Goal: Task Accomplishment & Management: Manage account settings

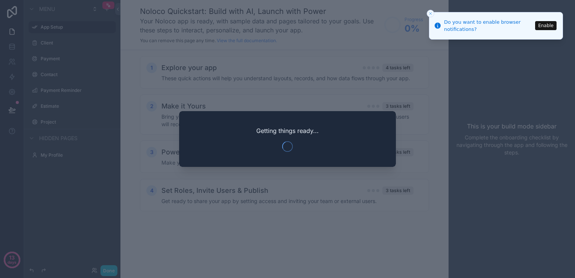
click at [430, 13] on icon "Close toast" at bounding box center [430, 13] width 5 height 5
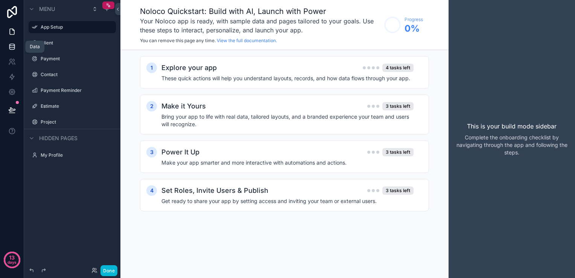
click at [12, 45] on icon at bounding box center [12, 47] width 8 height 8
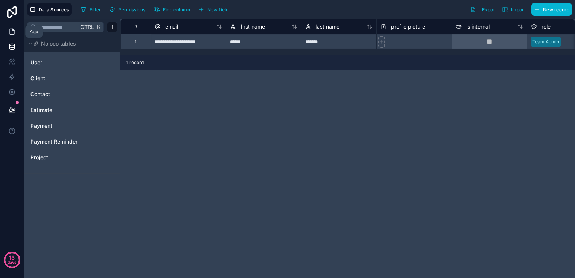
click at [11, 34] on icon at bounding box center [12, 32] width 5 height 6
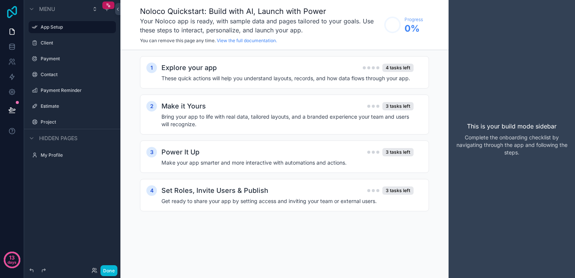
click at [16, 11] on icon at bounding box center [12, 12] width 10 height 12
click at [12, 13] on icon at bounding box center [12, 12] width 10 height 12
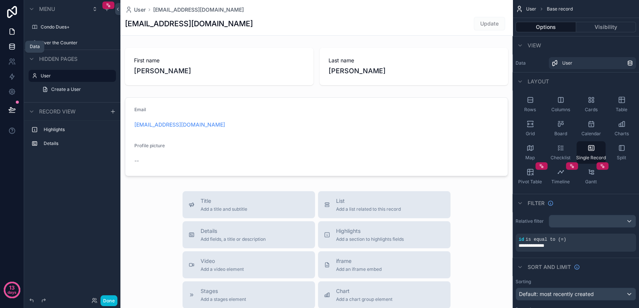
click at [11, 44] on icon at bounding box center [12, 47] width 8 height 8
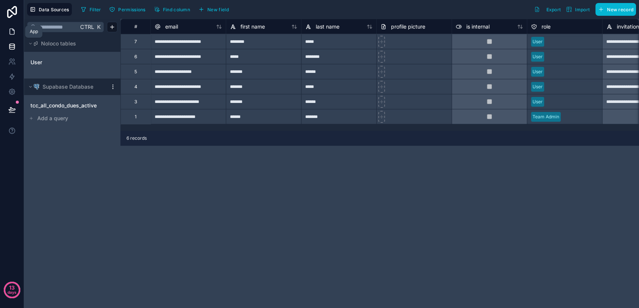
click at [13, 38] on link at bounding box center [12, 31] width 24 height 15
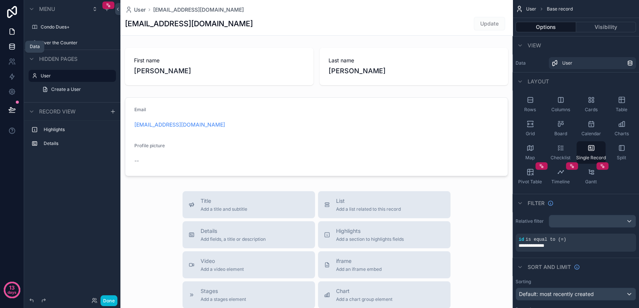
click at [14, 51] on link at bounding box center [12, 46] width 24 height 15
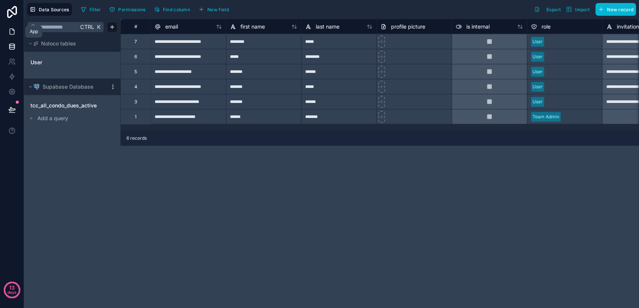
click at [13, 34] on icon at bounding box center [12, 32] width 8 height 8
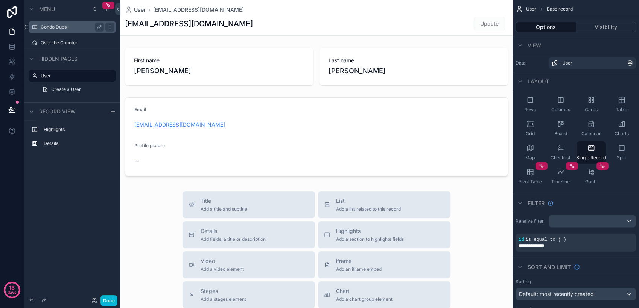
click at [57, 26] on label "Condo Dues+" at bounding box center [71, 27] width 60 height 6
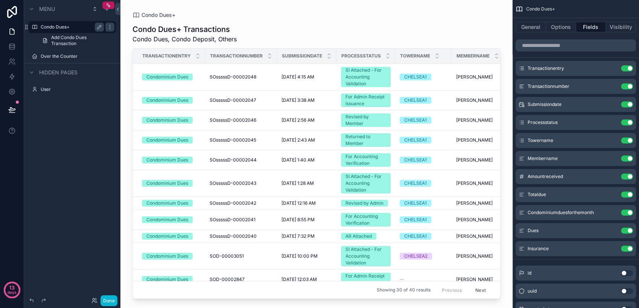
click at [184, 100] on div "scrollable content" at bounding box center [316, 149] width 392 height 299
click at [181, 100] on div "Condominium Dues" at bounding box center [167, 100] width 42 height 7
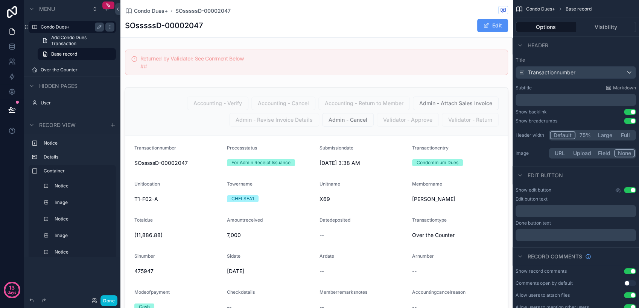
click at [479, 29] on button "Edit" at bounding box center [492, 26] width 31 height 14
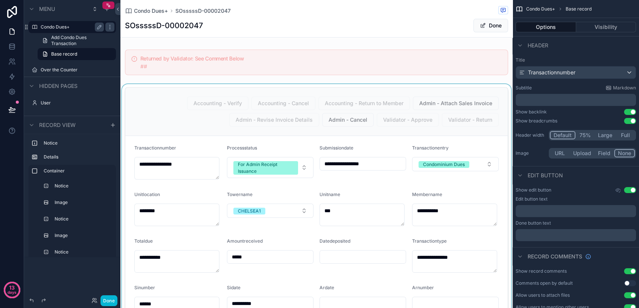
click at [296, 167] on div "scrollable content" at bounding box center [316, 301] width 392 height 435
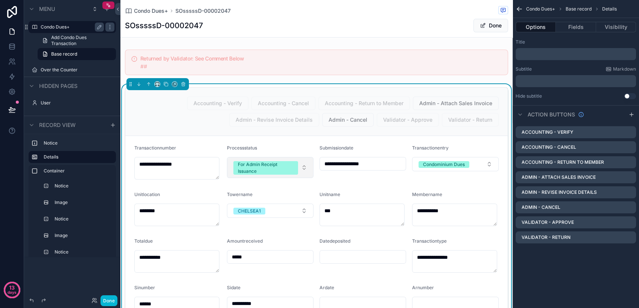
click at [301, 167] on button "For Admin Receipt Issuance" at bounding box center [270, 167] width 87 height 21
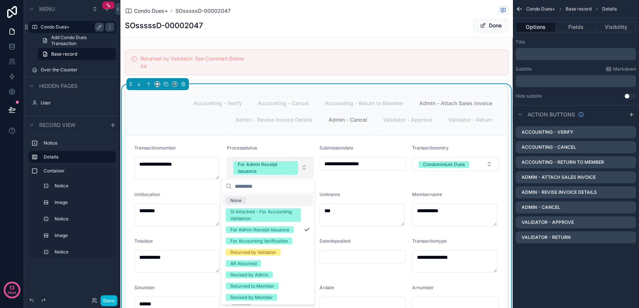
click at [301, 167] on button "For Admin Receipt Issuance" at bounding box center [270, 167] width 87 height 21
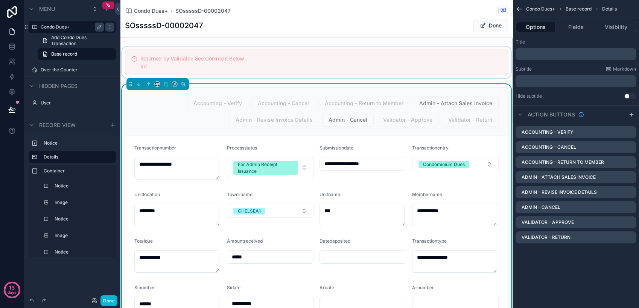
click at [491, 24] on button "Done" at bounding box center [490, 26] width 35 height 14
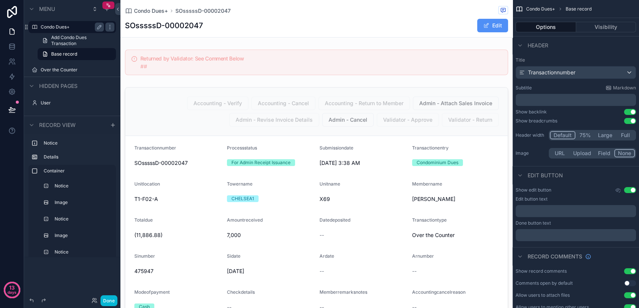
click at [483, 26] on span "scrollable content" at bounding box center [486, 26] width 6 height 6
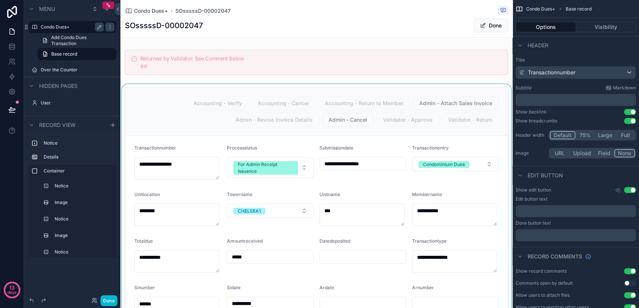
click at [302, 166] on div "scrollable content" at bounding box center [316, 301] width 392 height 435
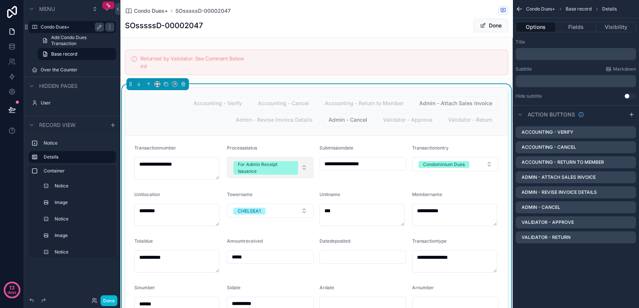
click at [301, 166] on button "For Admin Receipt Issuance" at bounding box center [270, 167] width 87 height 21
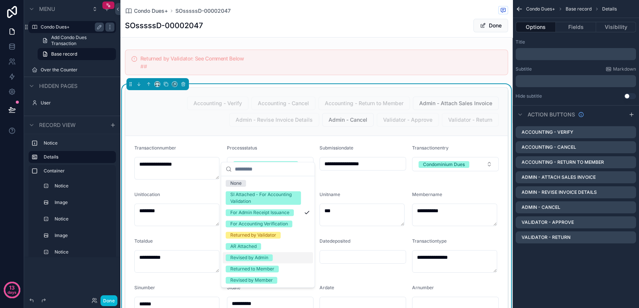
scroll to position [42, 0]
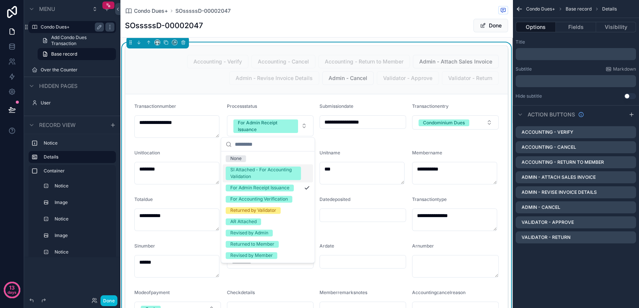
click at [271, 175] on div "SI Attached - For Accounting Validation" at bounding box center [263, 174] width 66 height 14
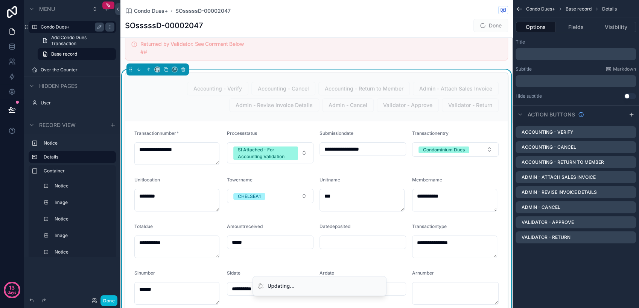
scroll to position [0, 0]
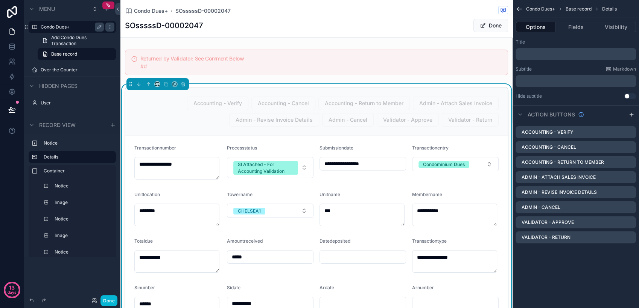
click at [482, 26] on button "Done" at bounding box center [490, 26] width 35 height 14
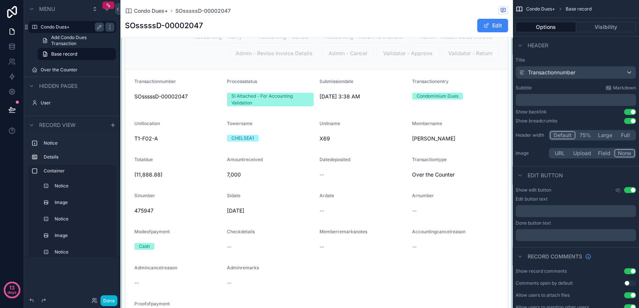
scroll to position [84, 0]
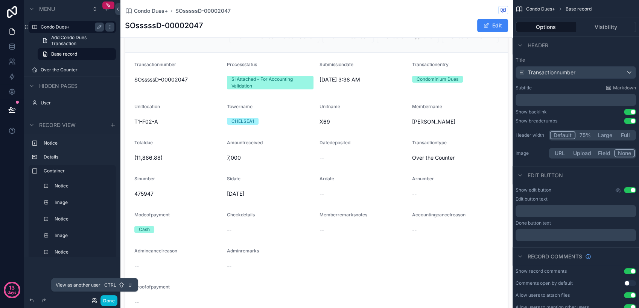
click at [94, 302] on icon at bounding box center [93, 303] width 3 height 2
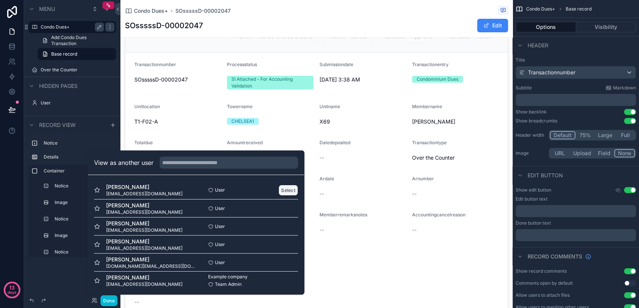
click at [289, 188] on button "Select" at bounding box center [288, 190] width 20 height 11
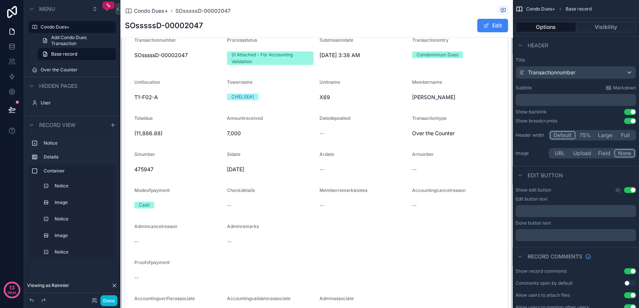
scroll to position [167, 0]
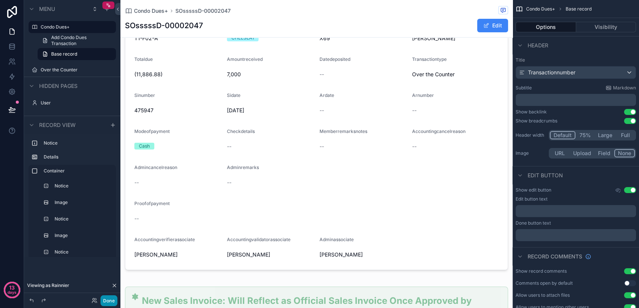
click at [112, 300] on button "Done" at bounding box center [108, 301] width 17 height 11
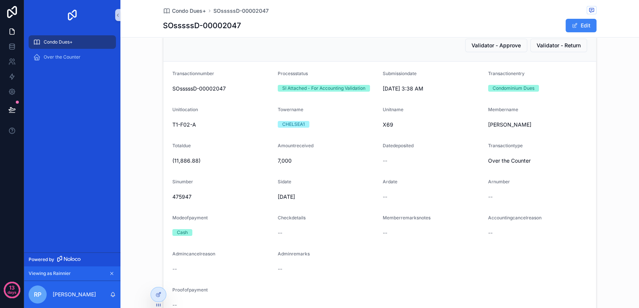
scroll to position [0, 0]
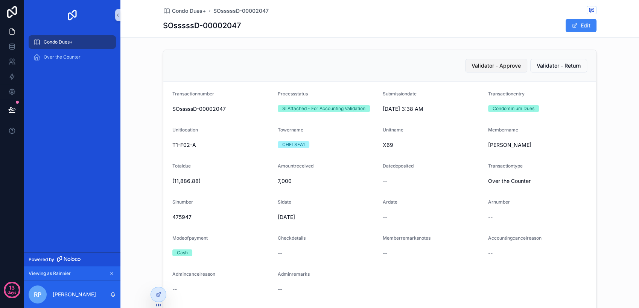
click at [488, 68] on span "Validator - Approve" at bounding box center [495, 66] width 49 height 8
click at [499, 65] on span "Validator - Approve" at bounding box center [495, 66] width 49 height 8
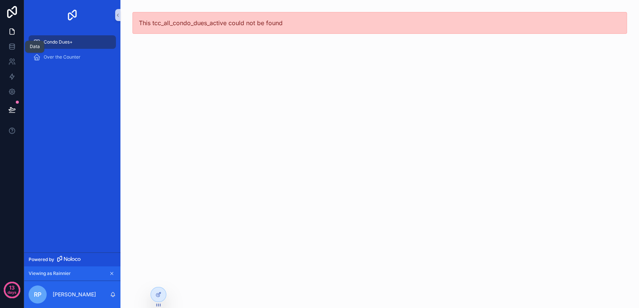
click at [41, 43] on div "Data" at bounding box center [34, 47] width 19 height 12
click at [51, 43] on span "Condo Dues+" at bounding box center [58, 42] width 29 height 6
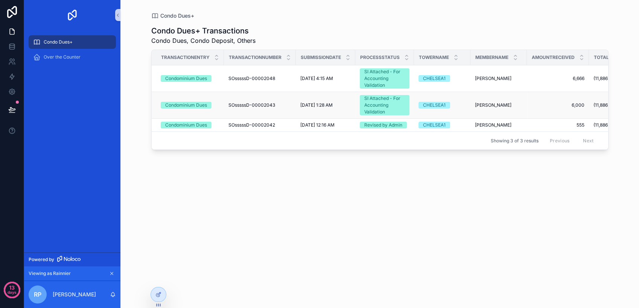
click at [377, 111] on div "SI Attached - For Accounting Validation" at bounding box center [384, 105] width 41 height 20
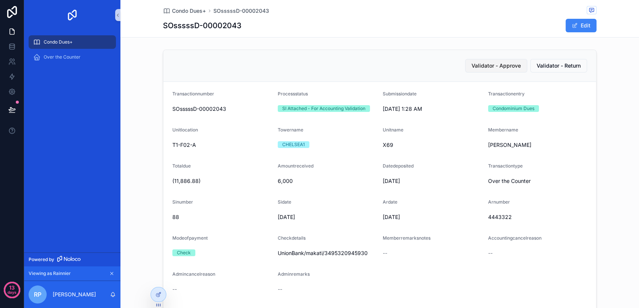
click at [506, 69] on span "Validator - Approve" at bounding box center [495, 66] width 49 height 8
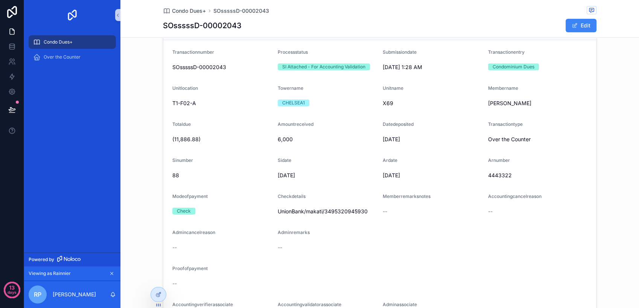
click at [75, 43] on div "Condo Dues+" at bounding box center [72, 42] width 78 height 12
